Goal: Task Accomplishment & Management: Manage account settings

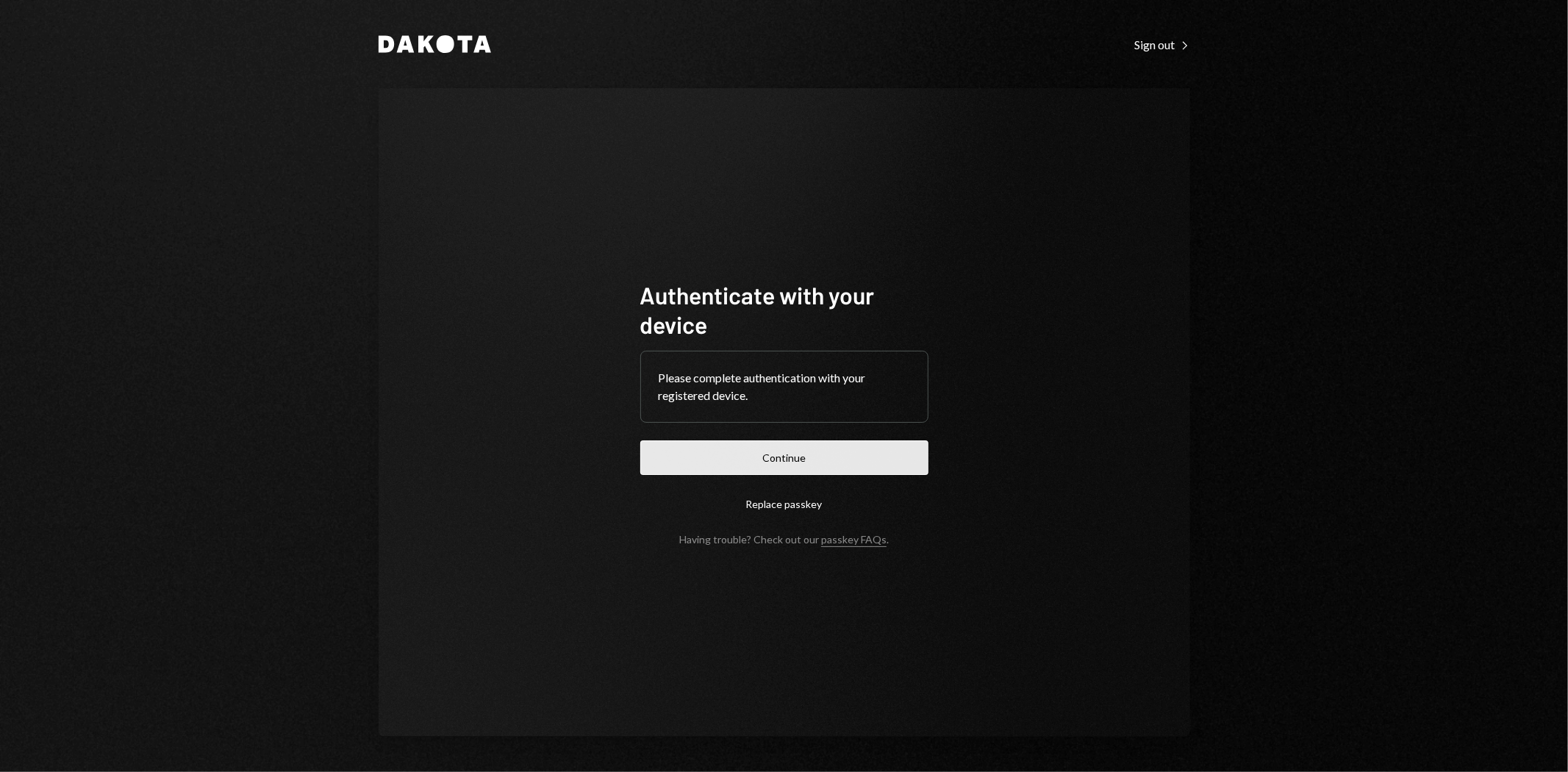
click at [779, 460] on button "Continue" at bounding box center [784, 457] width 288 height 35
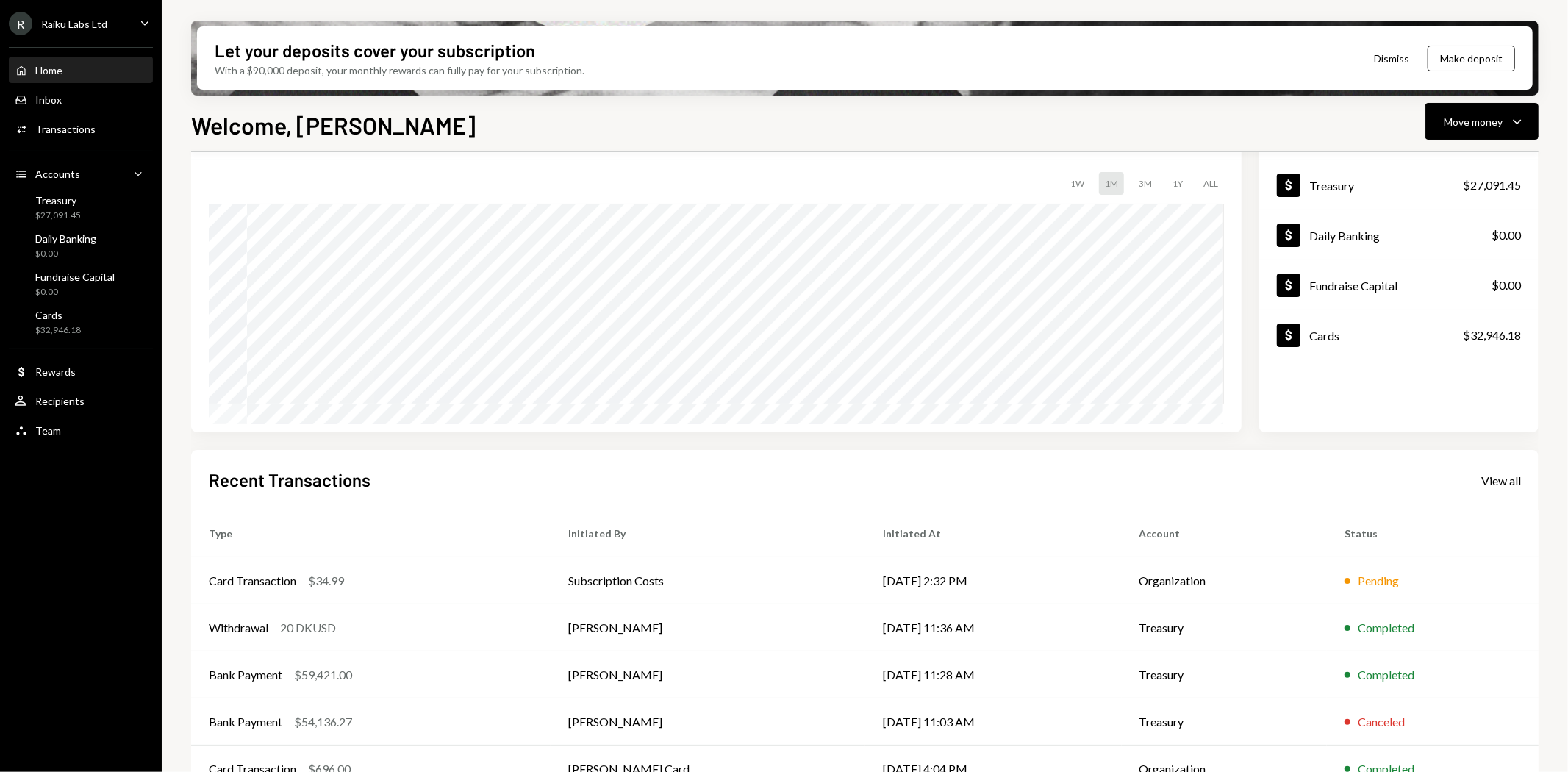
scroll to position [114, 0]
